Goal: Task Accomplishment & Management: Use online tool/utility

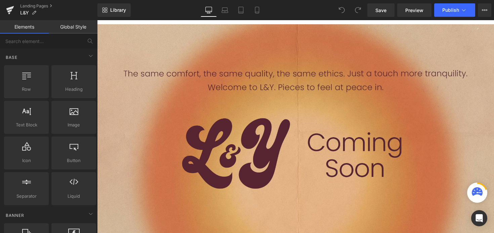
scroll to position [47, 0]
click at [283, 143] on p at bounding box center [300, 144] width 407 height 10
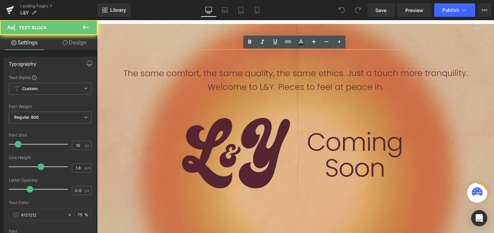
click at [280, 138] on p at bounding box center [300, 134] width 407 height 10
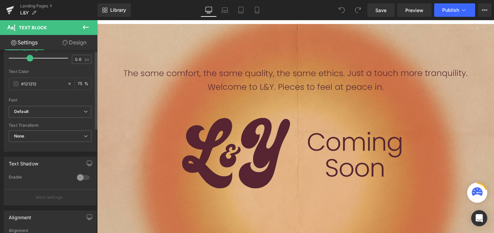
scroll to position [0, 0]
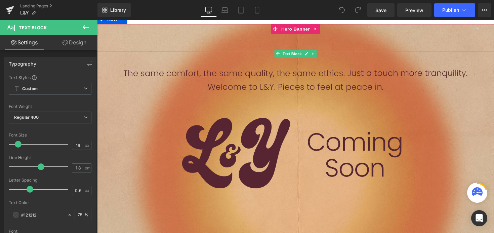
click at [185, 89] on p at bounding box center [300, 86] width 407 height 10
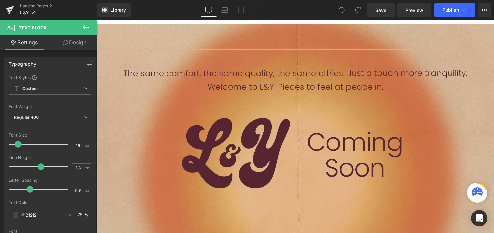
click at [84, 42] on link "Design" at bounding box center [74, 42] width 49 height 15
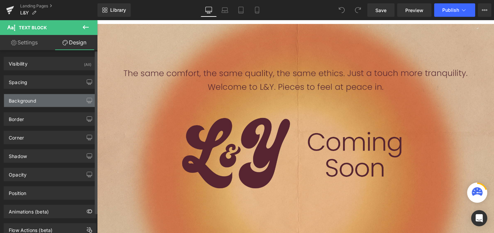
click at [70, 96] on div "Background" at bounding box center [50, 100] width 92 height 13
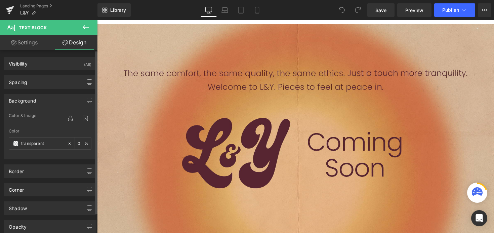
click at [70, 96] on div "Background" at bounding box center [50, 100] width 92 height 13
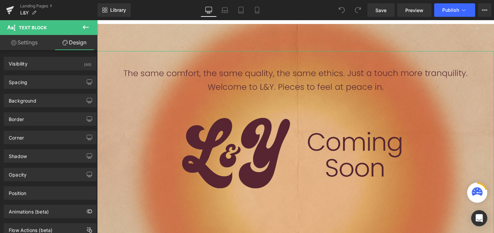
click at [30, 43] on link "Settings" at bounding box center [24, 42] width 49 height 15
type input "75"
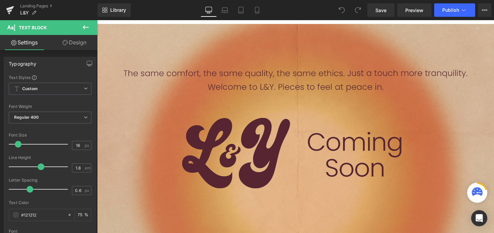
click at [90, 30] on button at bounding box center [86, 27] width 24 height 15
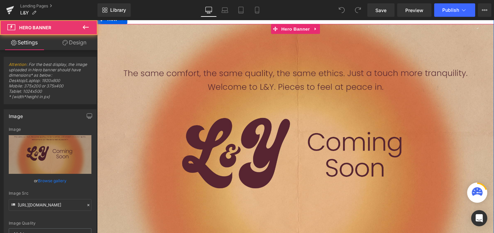
click at [180, 41] on div "Text Block Liquid" at bounding box center [300, 161] width 407 height 275
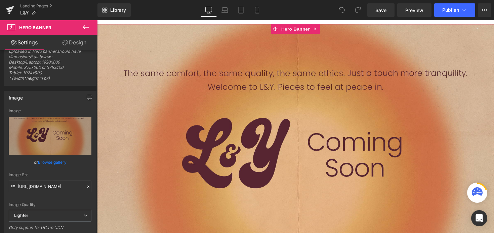
scroll to position [22, 0]
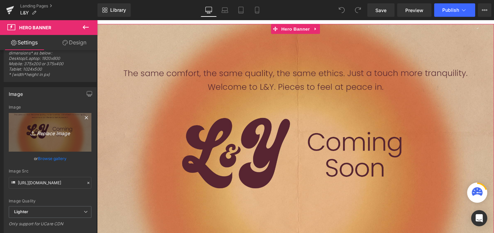
click at [52, 128] on icon "Replace Image" at bounding box center [50, 132] width 54 height 8
type input "C:\fakepath\L&Y WEB 41.jpg"
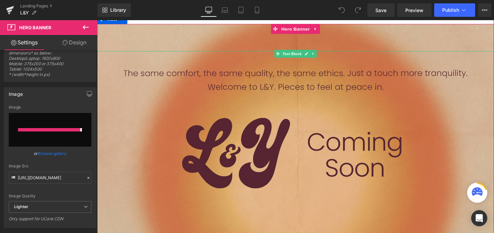
type input "[URL][DOMAIN_NAME]"
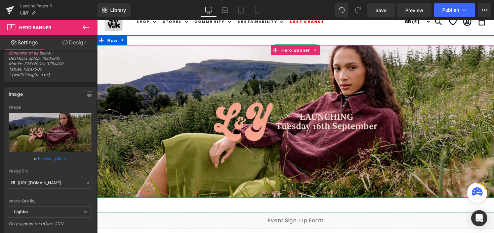
scroll to position [0, 0]
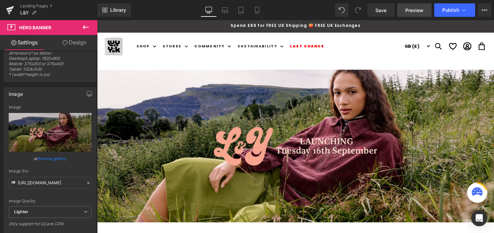
click at [418, 10] on span "Preview" at bounding box center [415, 10] width 18 height 7
click at [416, 12] on span "Preview" at bounding box center [415, 10] width 18 height 7
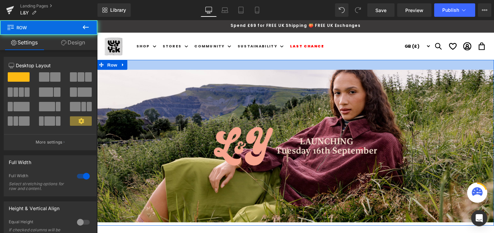
click at [138, 70] on div at bounding box center [300, 66] width 407 height 10
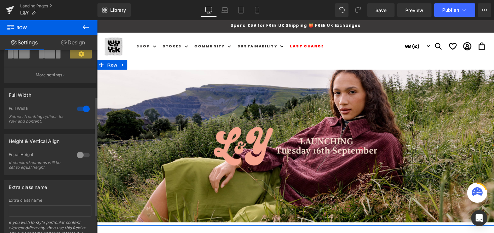
scroll to position [71, 0]
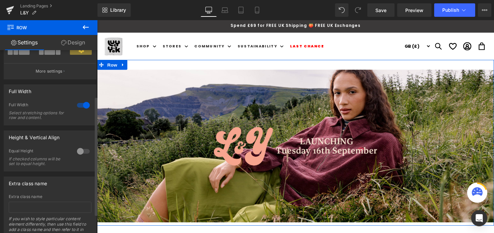
click at [81, 150] on div at bounding box center [83, 151] width 16 height 11
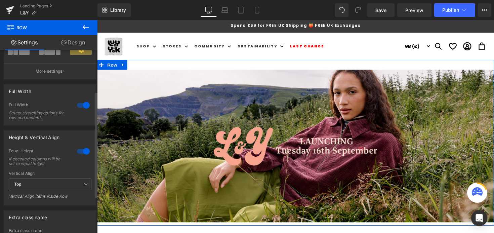
click at [81, 150] on div at bounding box center [83, 151] width 16 height 11
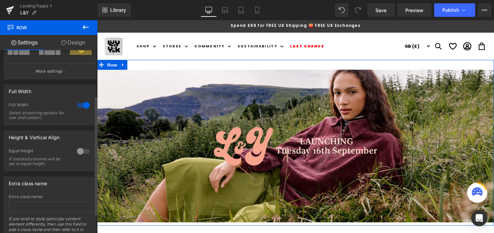
scroll to position [0, 0]
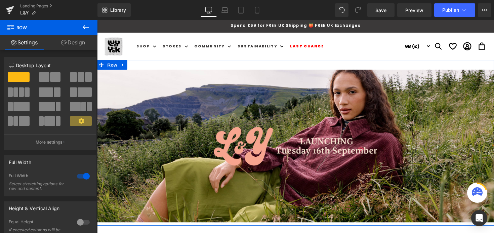
click at [72, 47] on link "Design" at bounding box center [73, 42] width 49 height 15
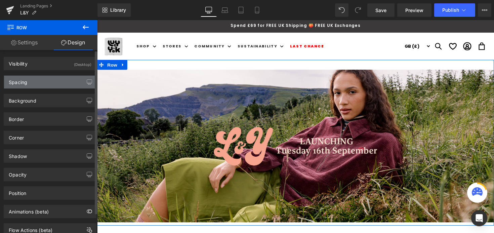
click at [67, 86] on div "Spacing" at bounding box center [50, 82] width 92 height 13
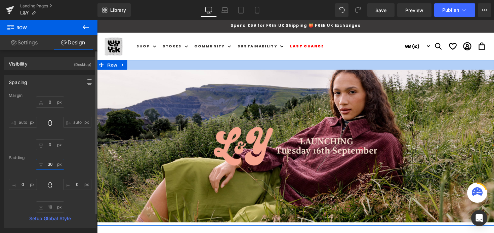
click at [51, 165] on input "30" at bounding box center [50, 164] width 28 height 11
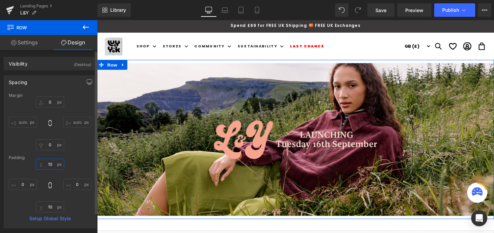
type input "10"
click at [83, 161] on div "10 10 0px 0 10px 10 0px 0" at bounding box center [50, 186] width 83 height 54
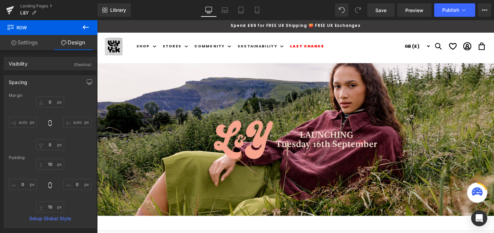
click at [86, 25] on icon at bounding box center [86, 27] width 8 height 8
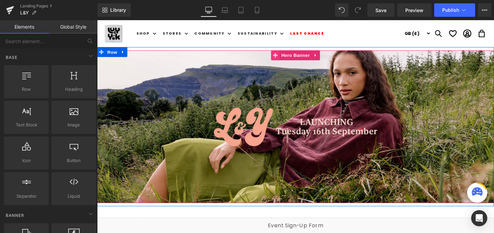
scroll to position [15, 0]
